Goal: Find specific page/section: Find specific page/section

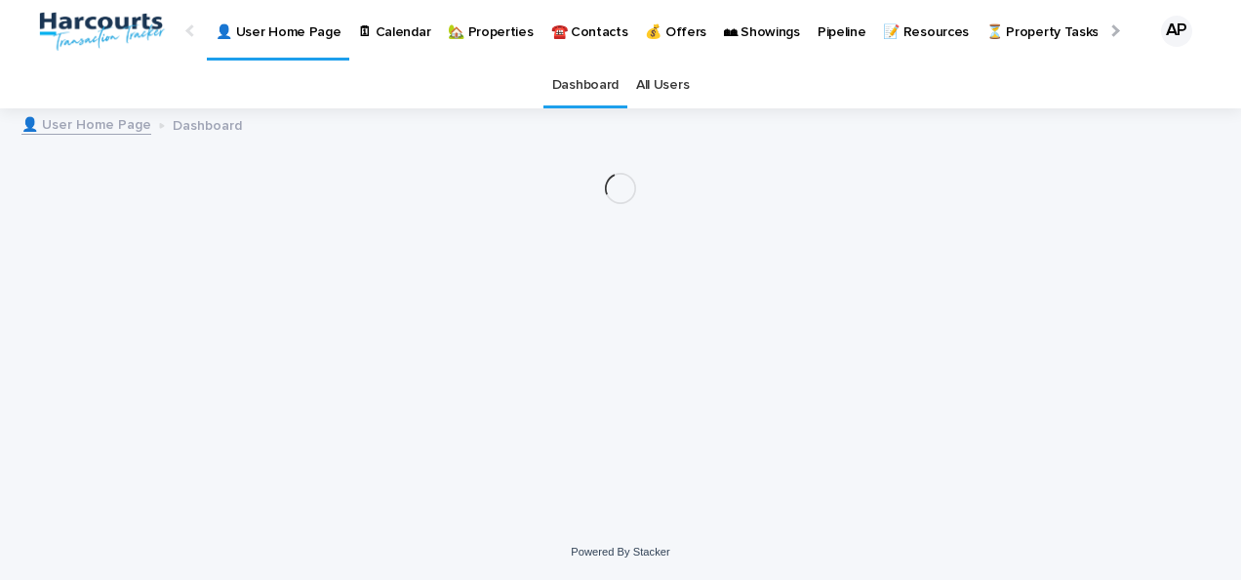
click at [476, 33] on p "🏡 Properties" at bounding box center [490, 20] width 85 height 41
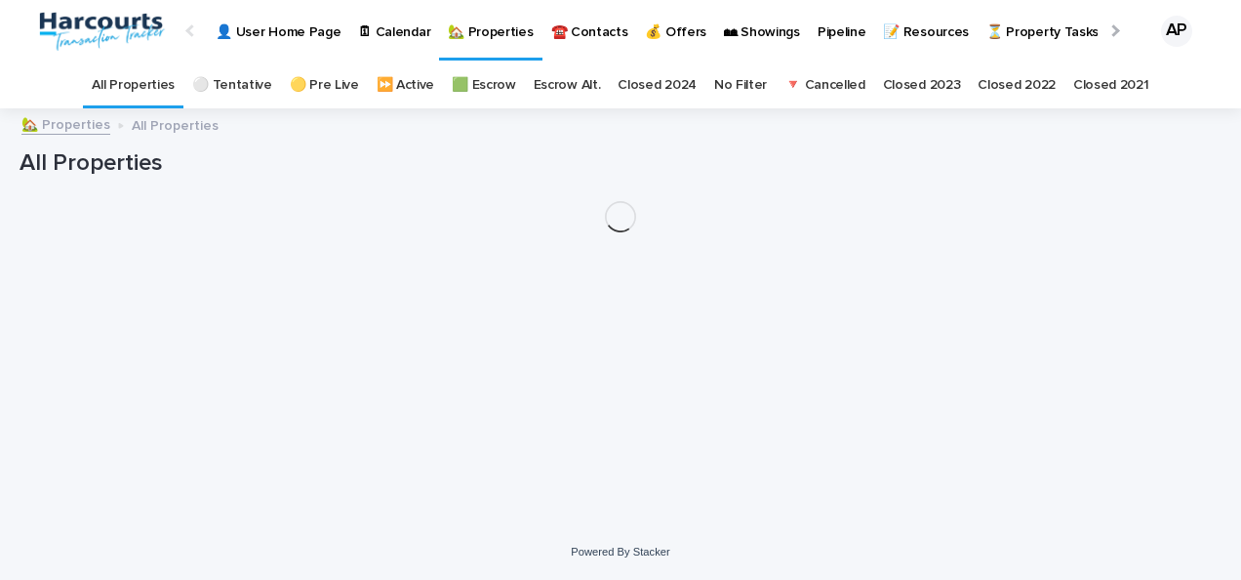
click at [476, 33] on p "🏡 Properties" at bounding box center [490, 20] width 85 height 41
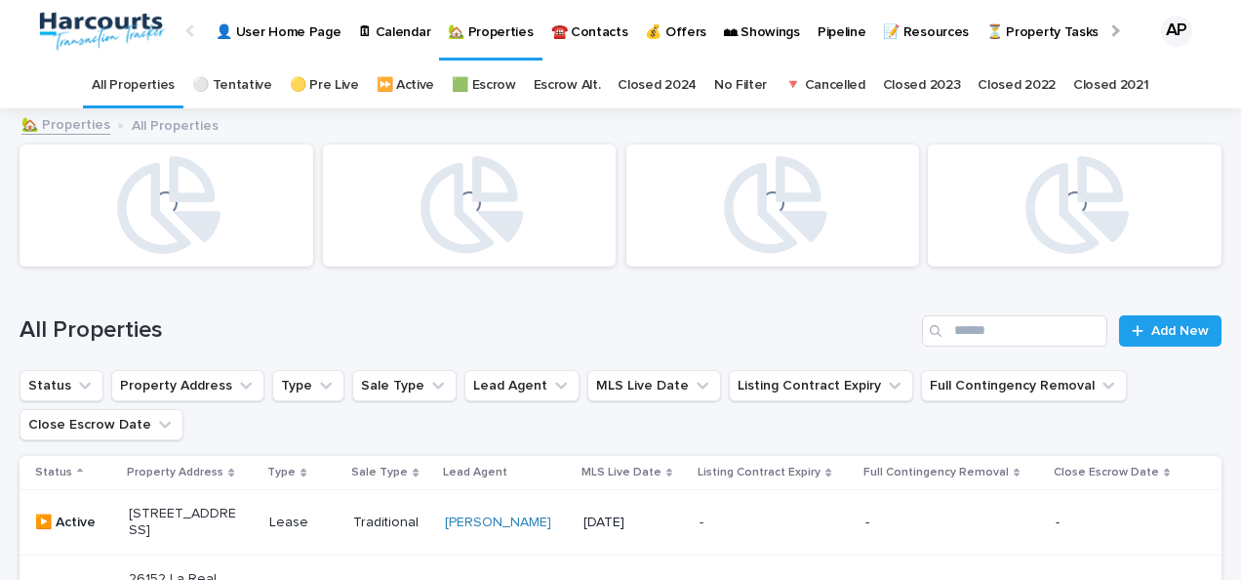
click at [476, 33] on p "🏡 Properties" at bounding box center [490, 20] width 85 height 41
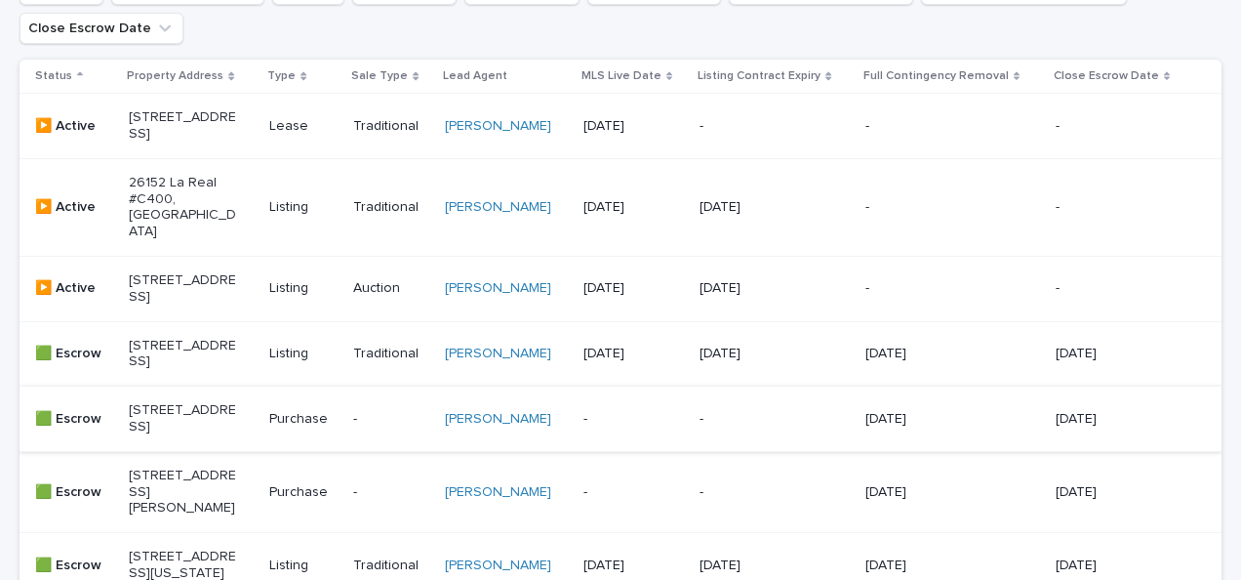
scroll to position [357, 0]
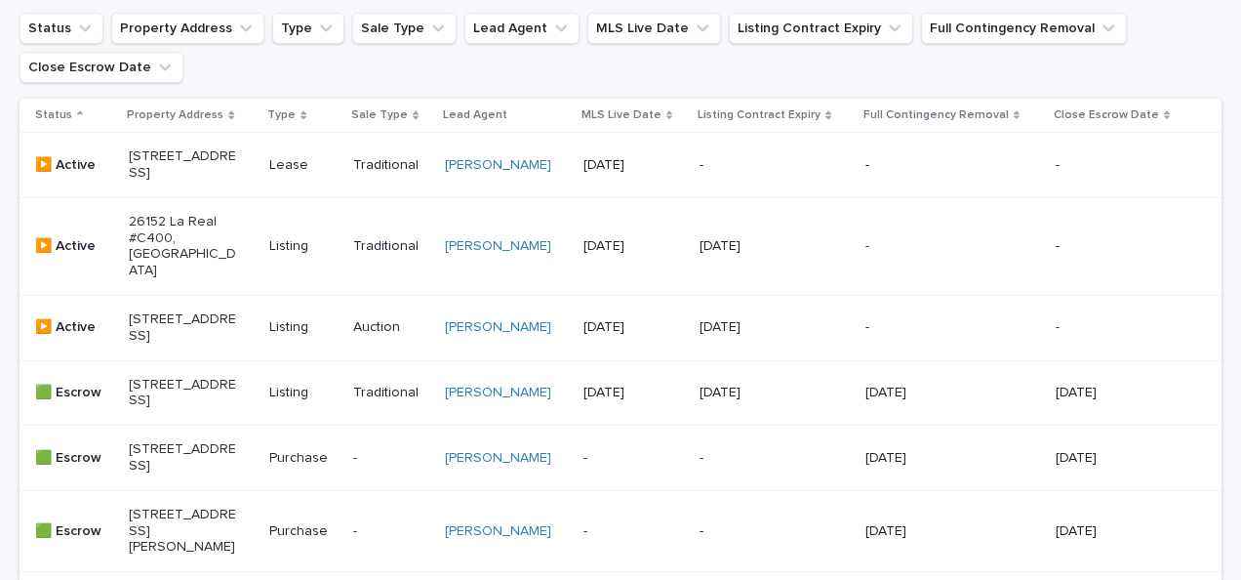
click at [152, 344] on p "[STREET_ADDRESS]" at bounding box center [183, 327] width 108 height 33
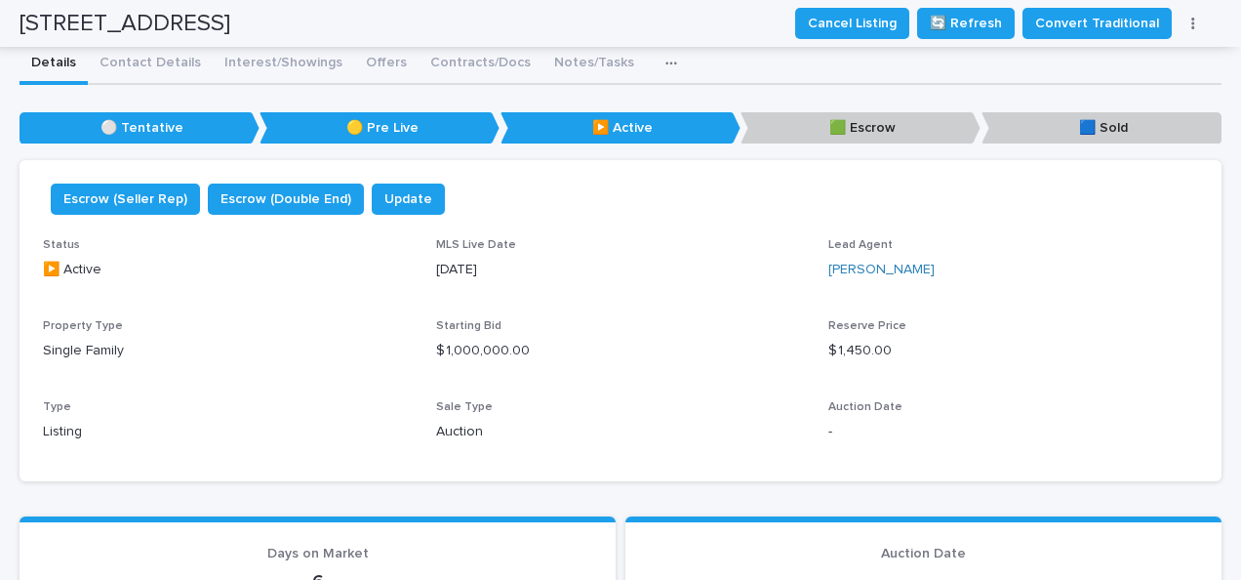
scroll to position [18, 0]
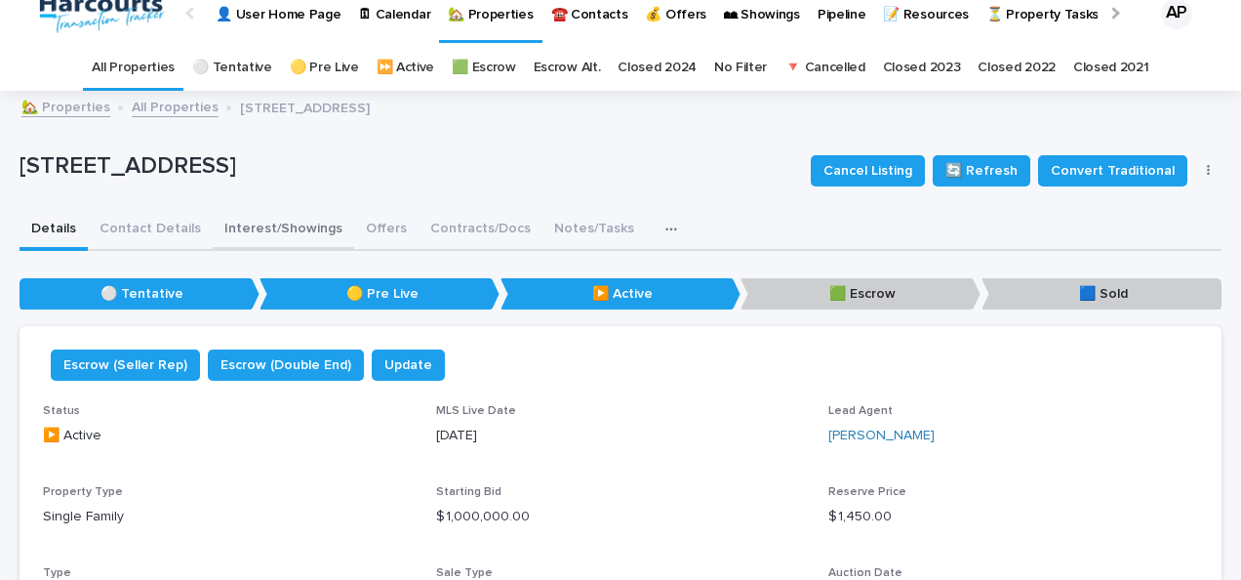
click at [249, 238] on button "Interest/Showings" at bounding box center [283, 230] width 141 height 41
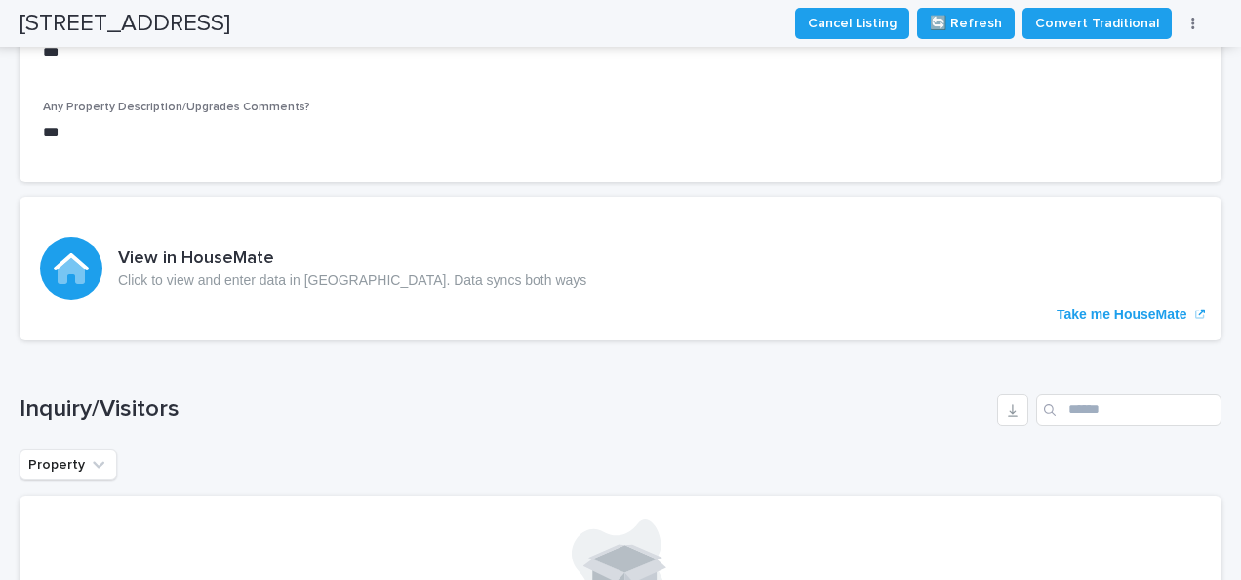
scroll to position [444, 0]
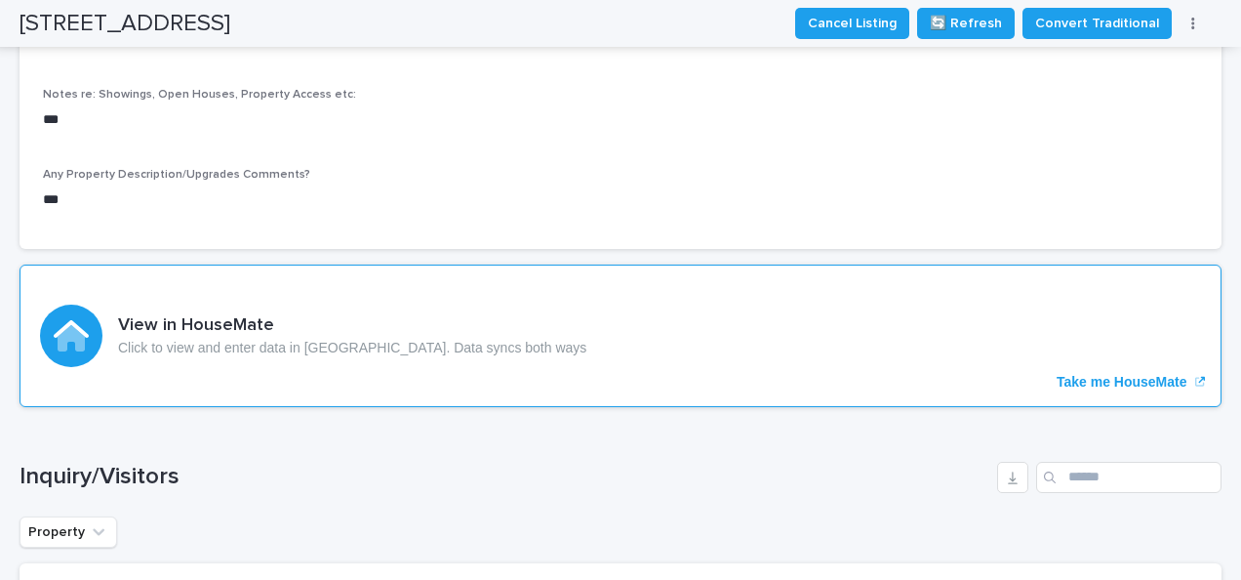
click at [1058, 370] on div "View in HouseMate Click to view and enter data in [GEOGRAPHIC_DATA]. Data syncs…" at bounding box center [621, 335] width 1202 height 142
